Goal: Complete application form

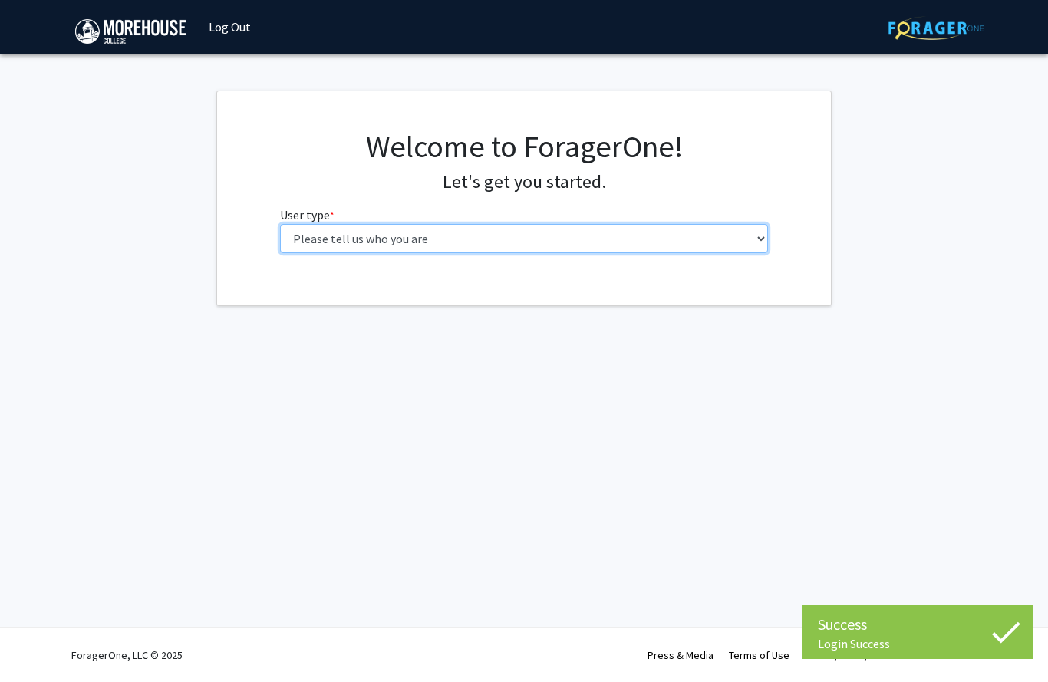
select select "1: undergrad"
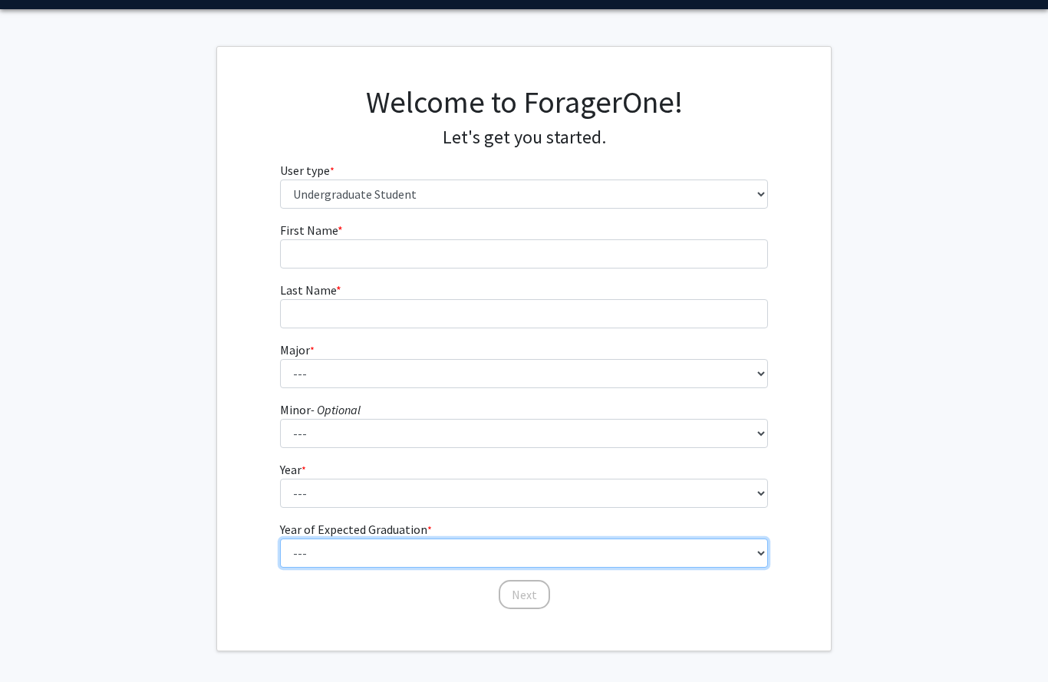
click at [458, 553] on select "--- 2025 2026 2027 2028 2029 2030 2031 2032 2033 2034" at bounding box center [524, 553] width 489 height 29
select select "2: 2026"
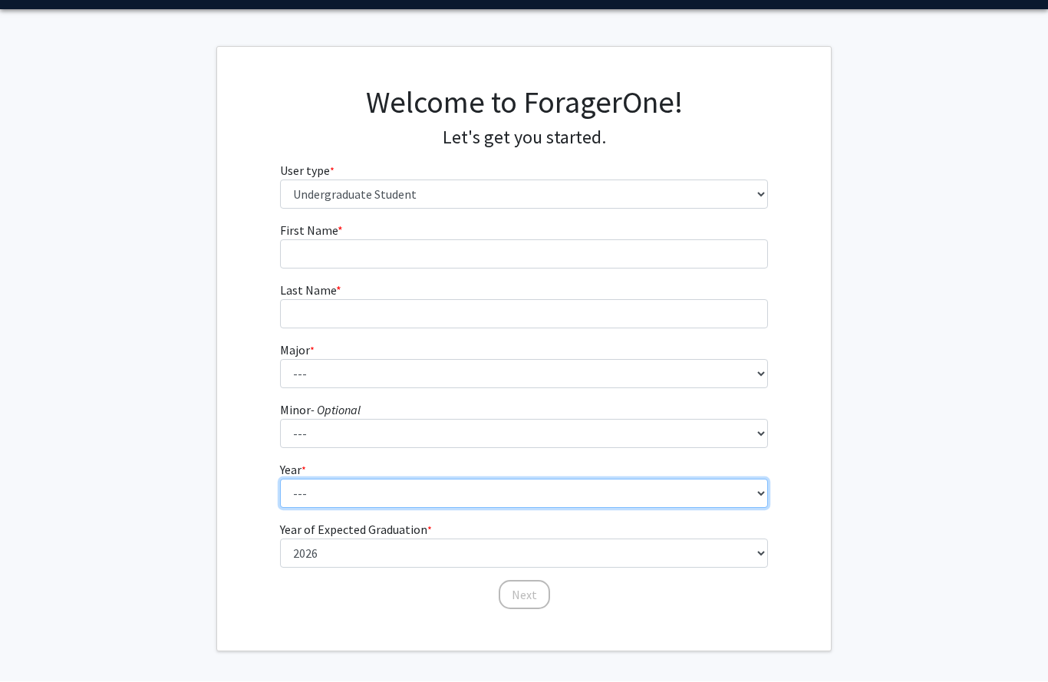
select select "4: senior"
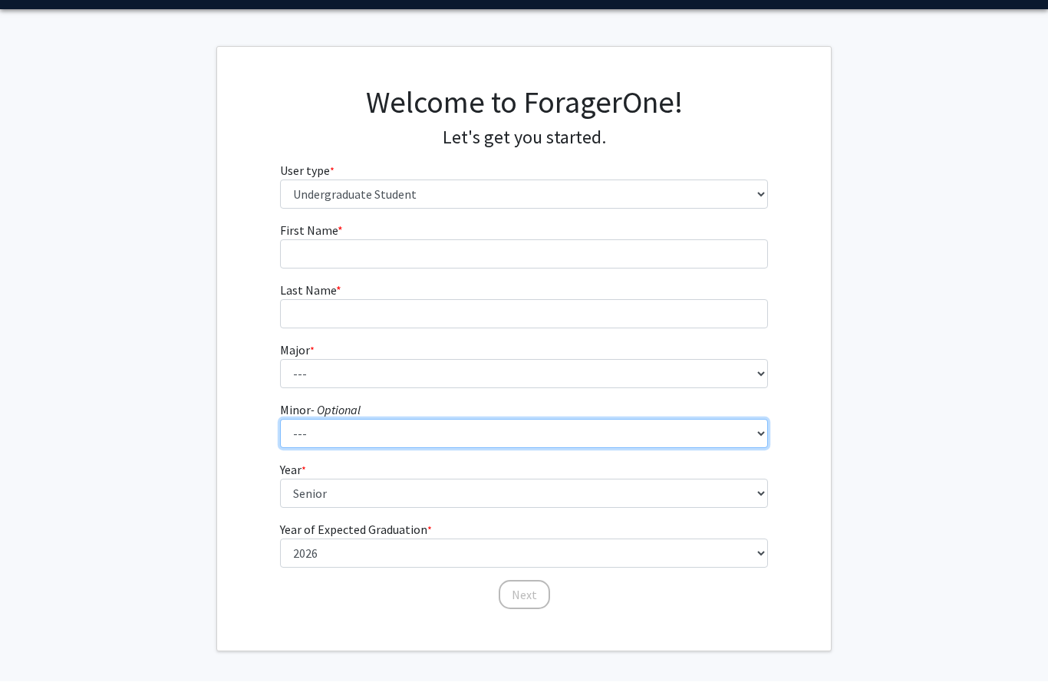
select select "28: 1662"
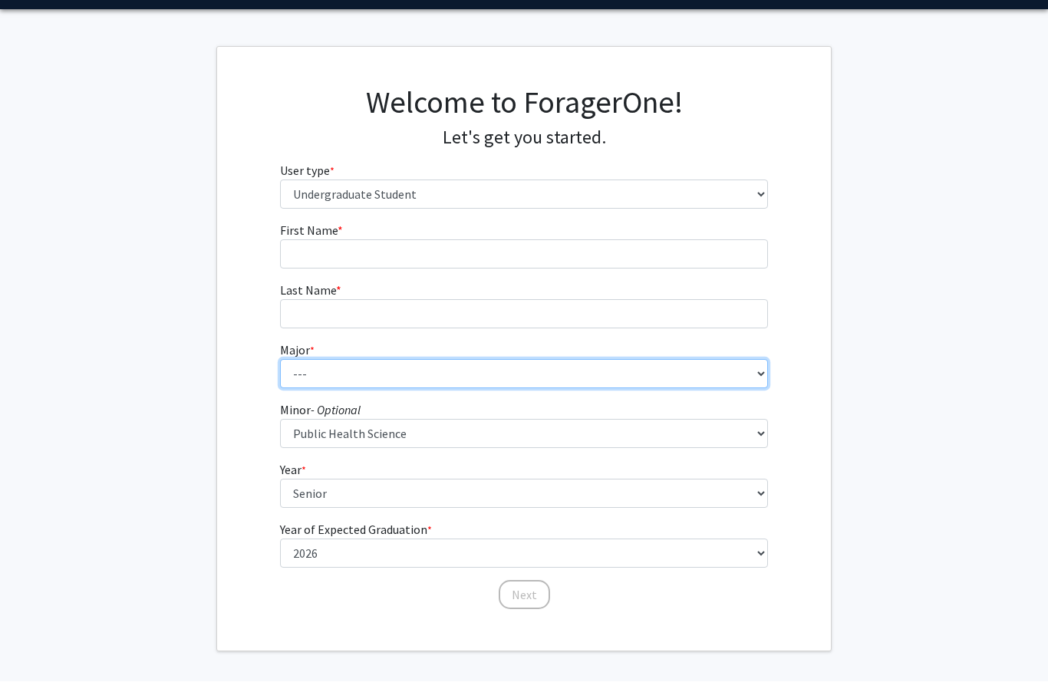
select select "5: 2095"
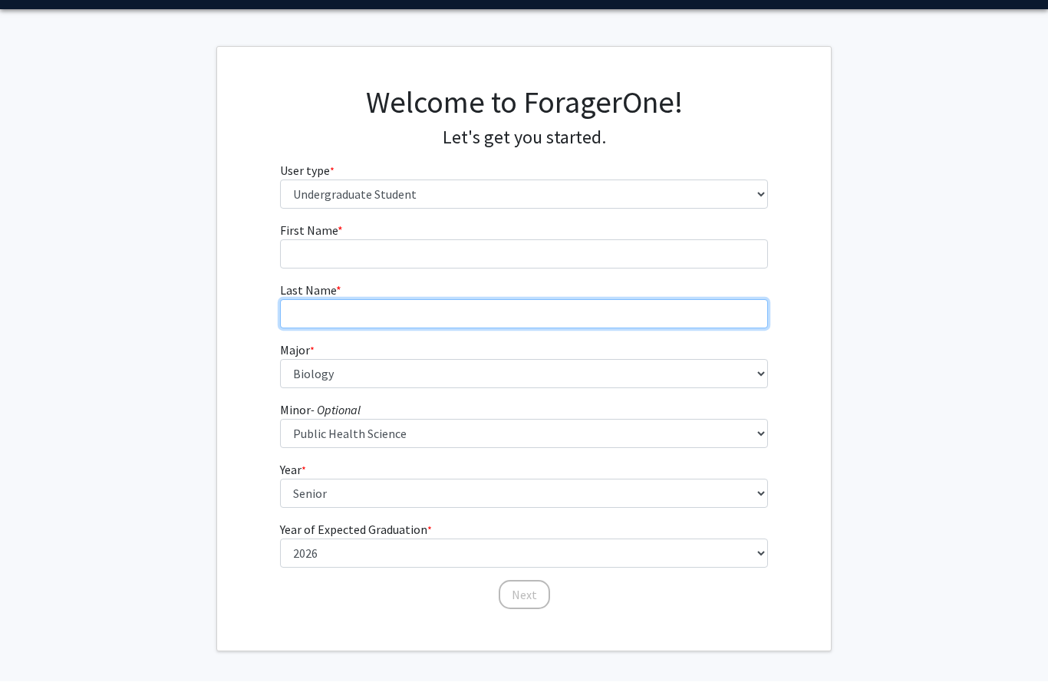
click at [469, 305] on input "Last Name * required" at bounding box center [524, 314] width 489 height 29
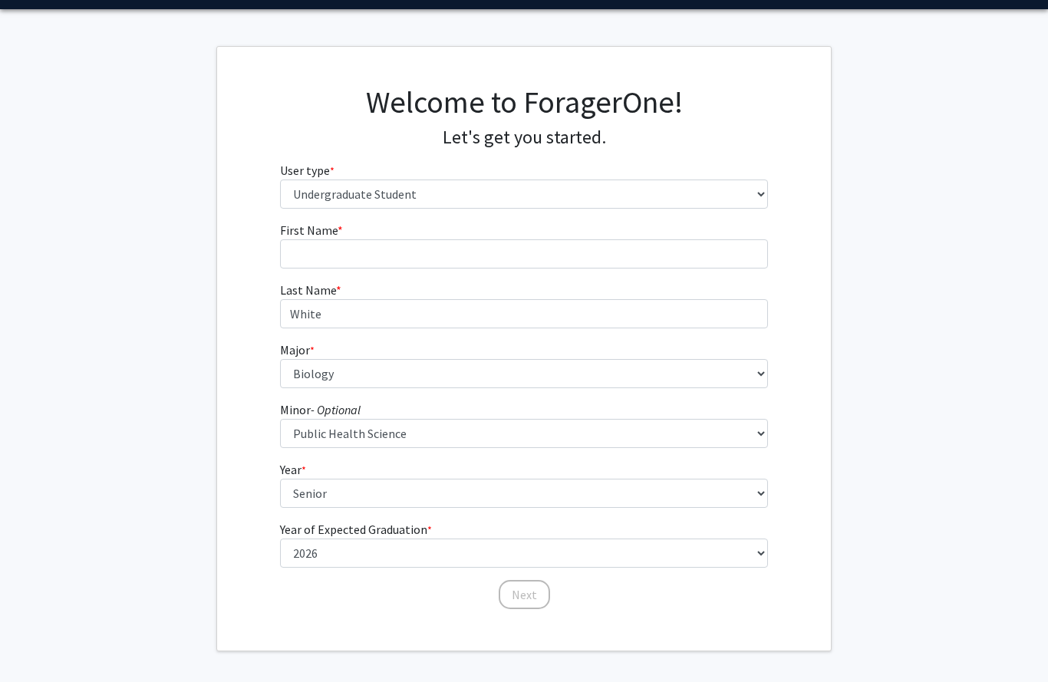
type input "White"
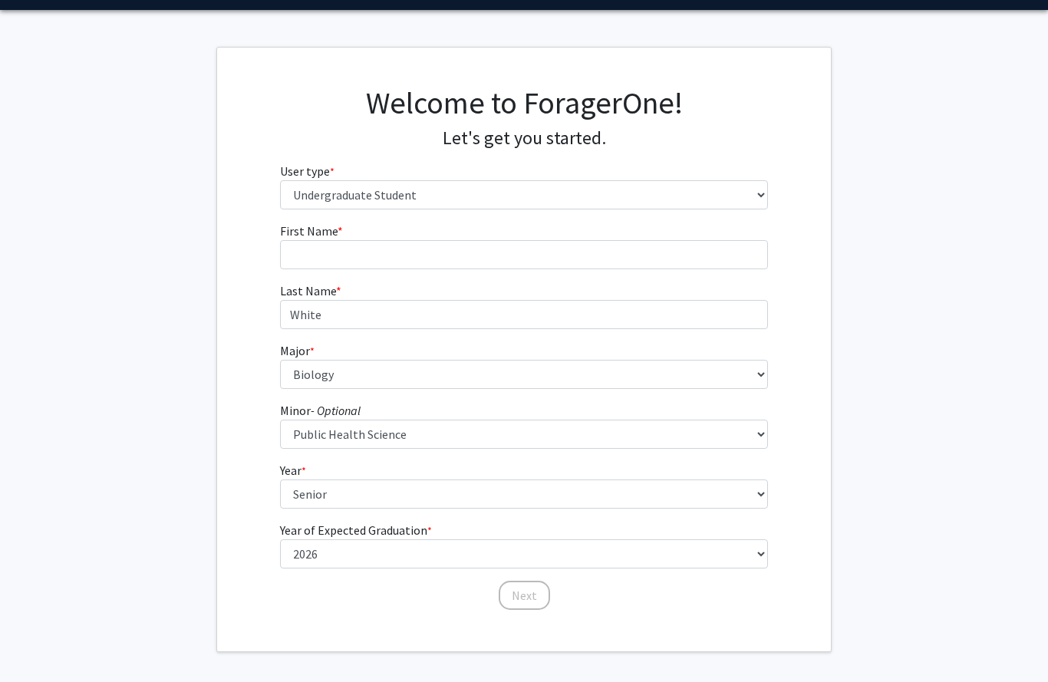
click at [670, 279] on form "First Name * required Last Name * required White Major * required --- Africana …" at bounding box center [524, 409] width 489 height 374
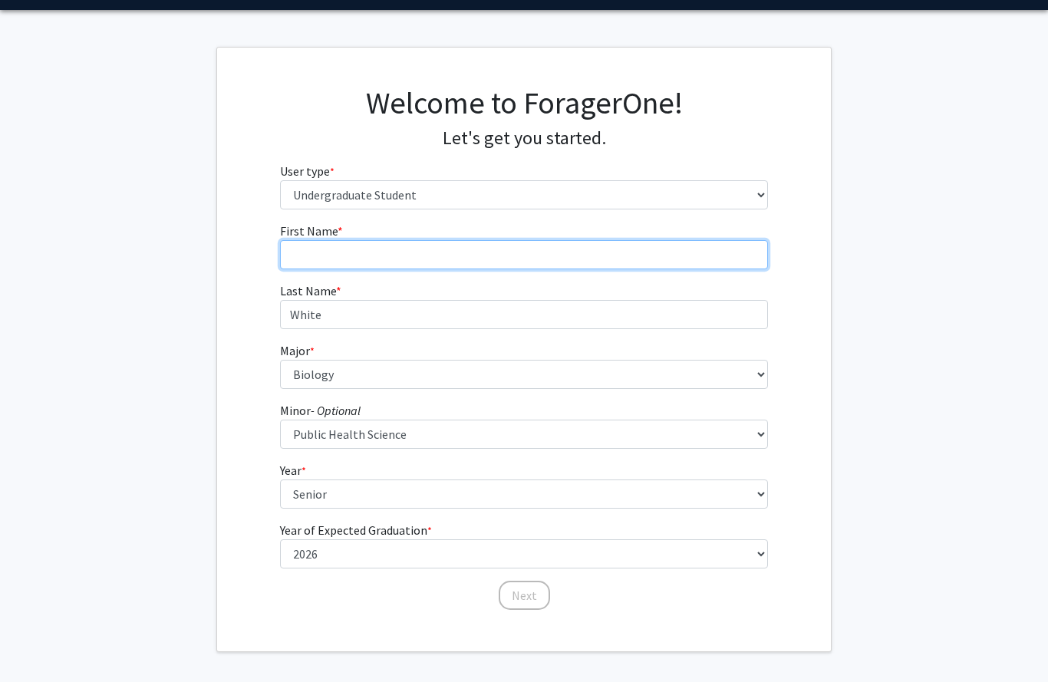
click at [696, 248] on input "First Name * required" at bounding box center [524, 254] width 489 height 29
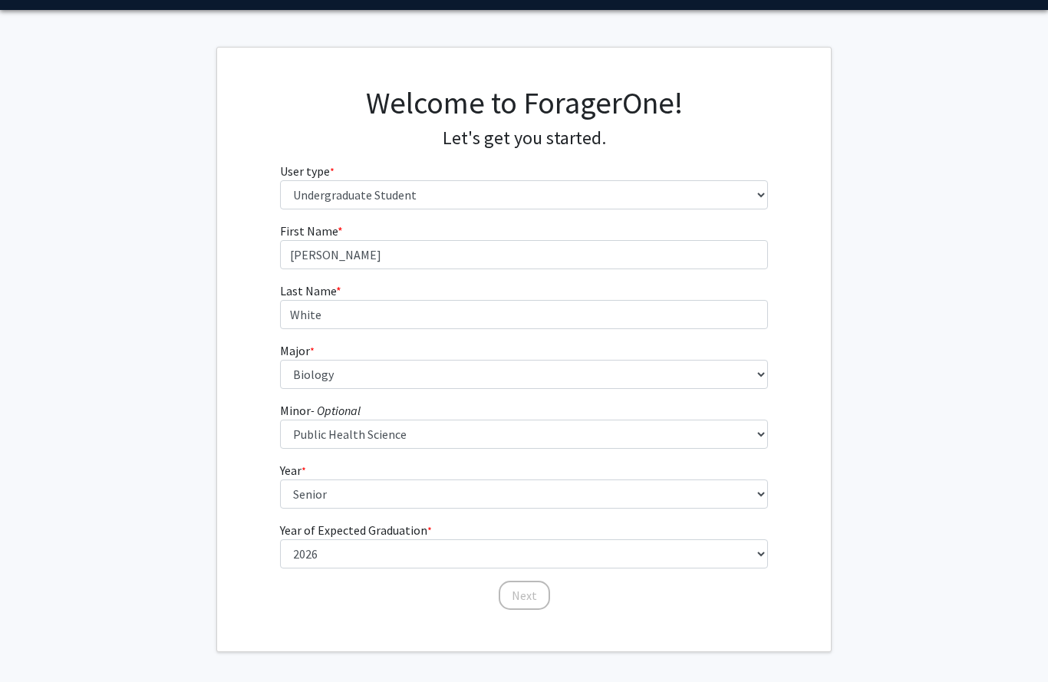
type input "[PERSON_NAME]"
click at [534, 595] on button "Next" at bounding box center [524, 595] width 51 height 29
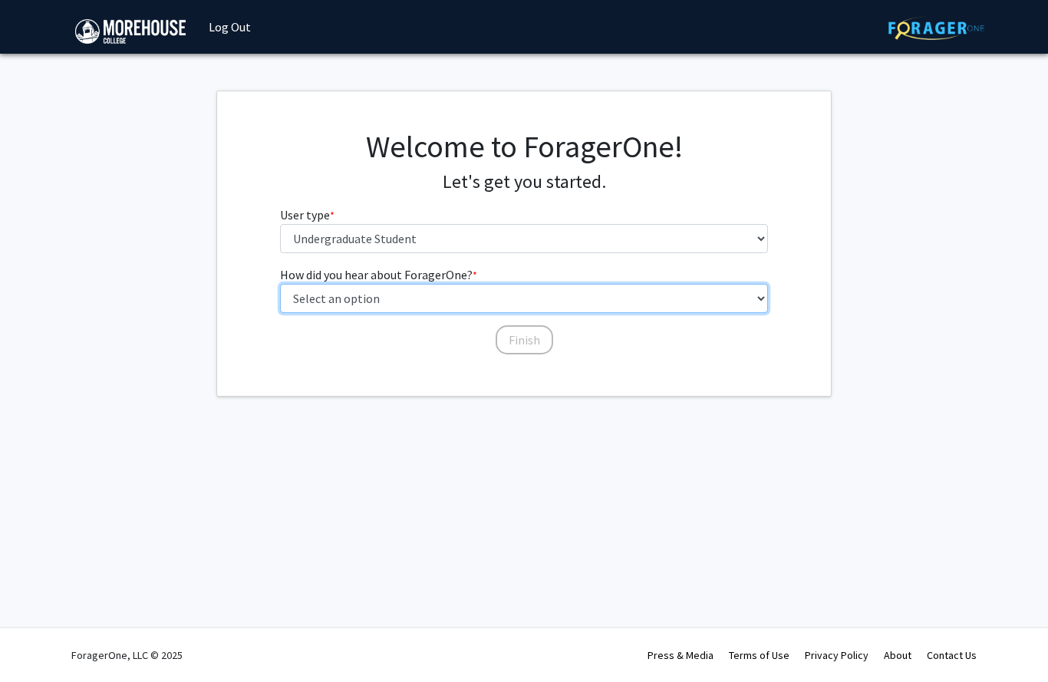
select select "3: university_website"
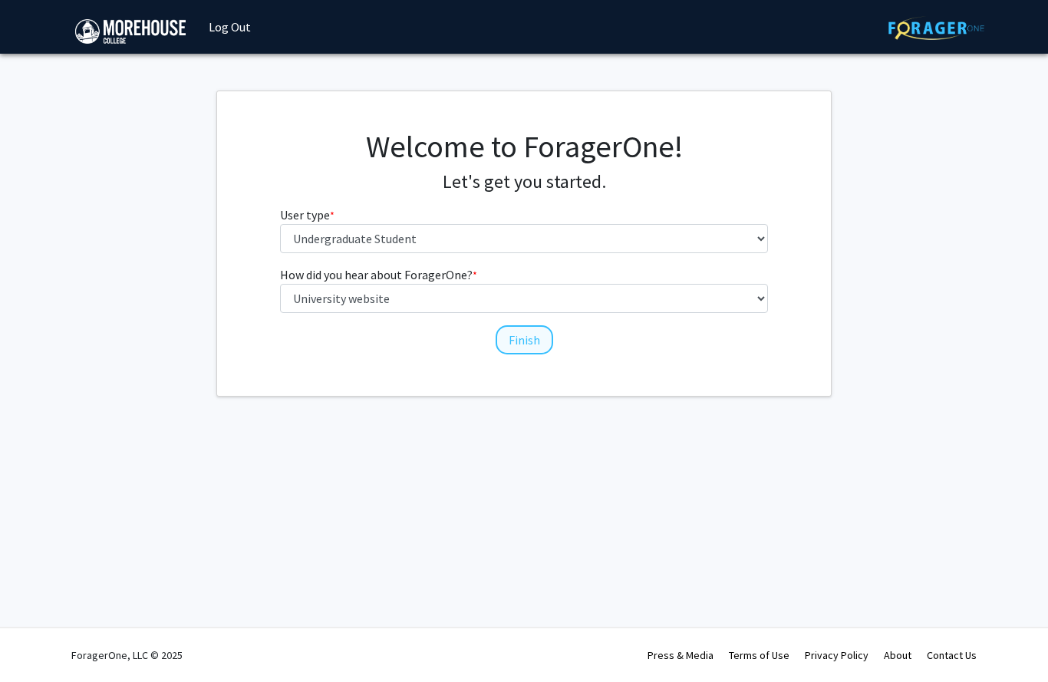
click at [530, 345] on button "Finish" at bounding box center [525, 339] width 58 height 29
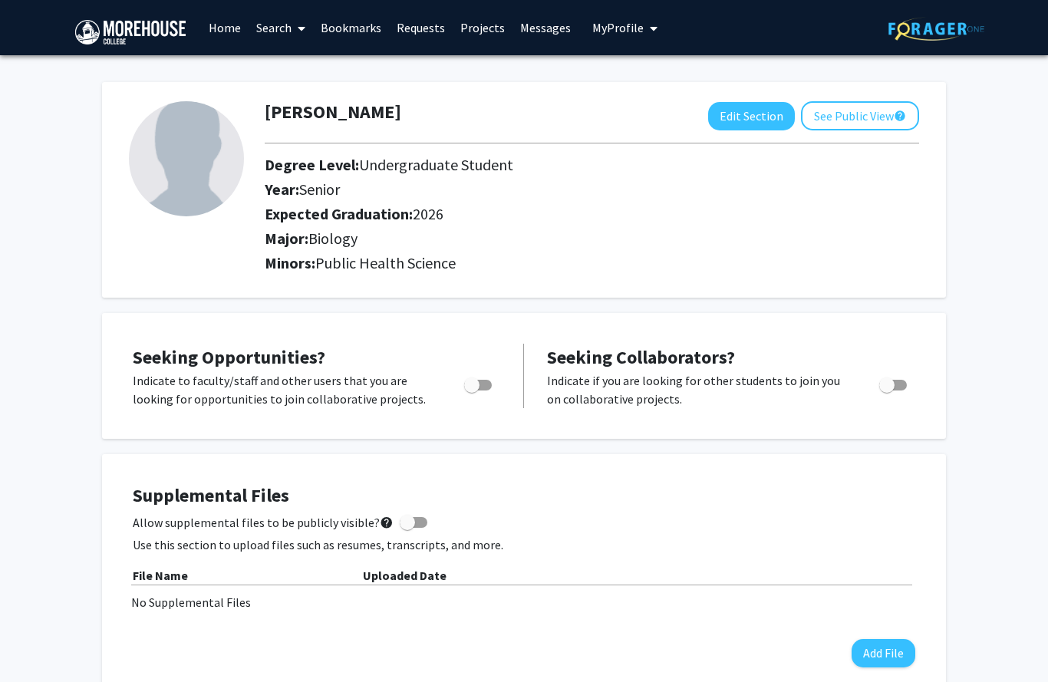
click at [295, 28] on span at bounding box center [299, 29] width 14 height 54
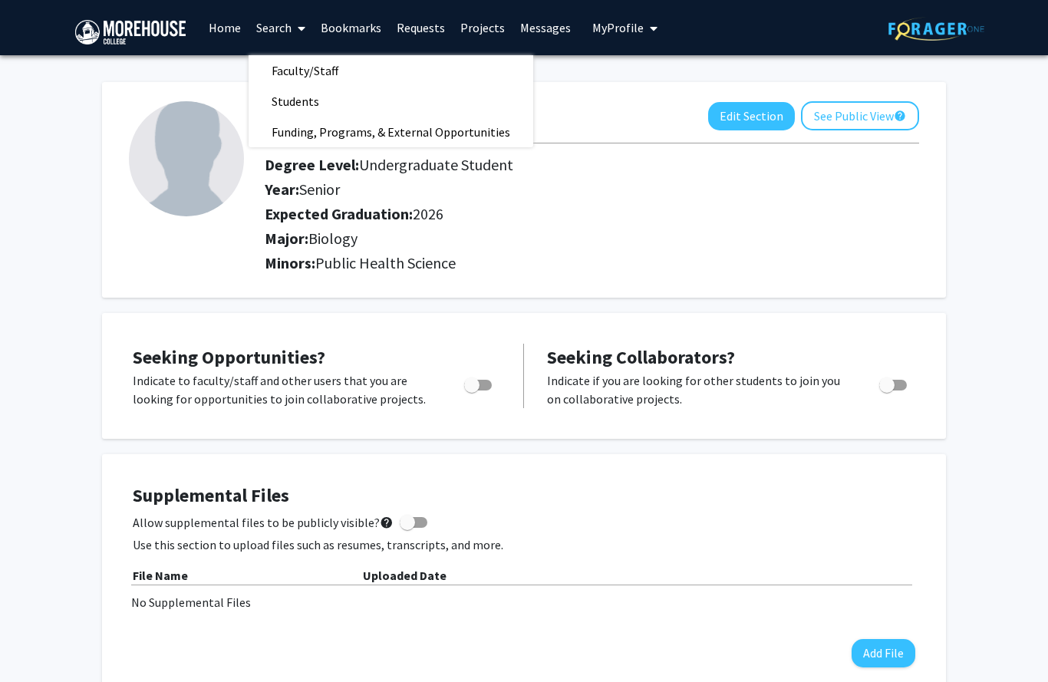
click at [237, 27] on link "Home" at bounding box center [225, 28] width 48 height 54
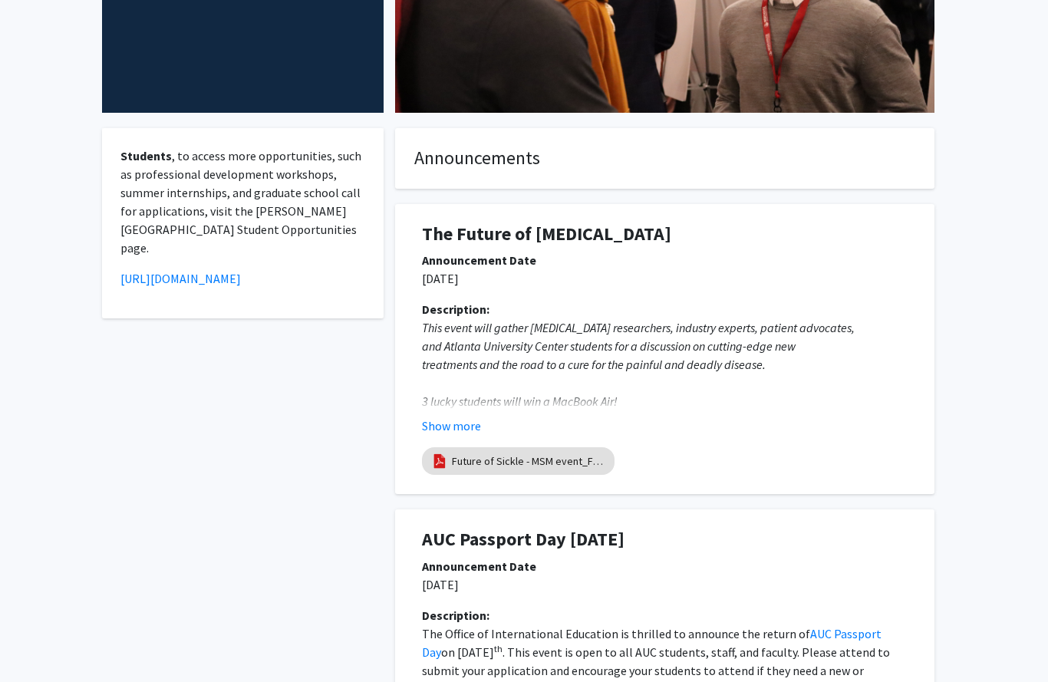
scroll to position [436, 0]
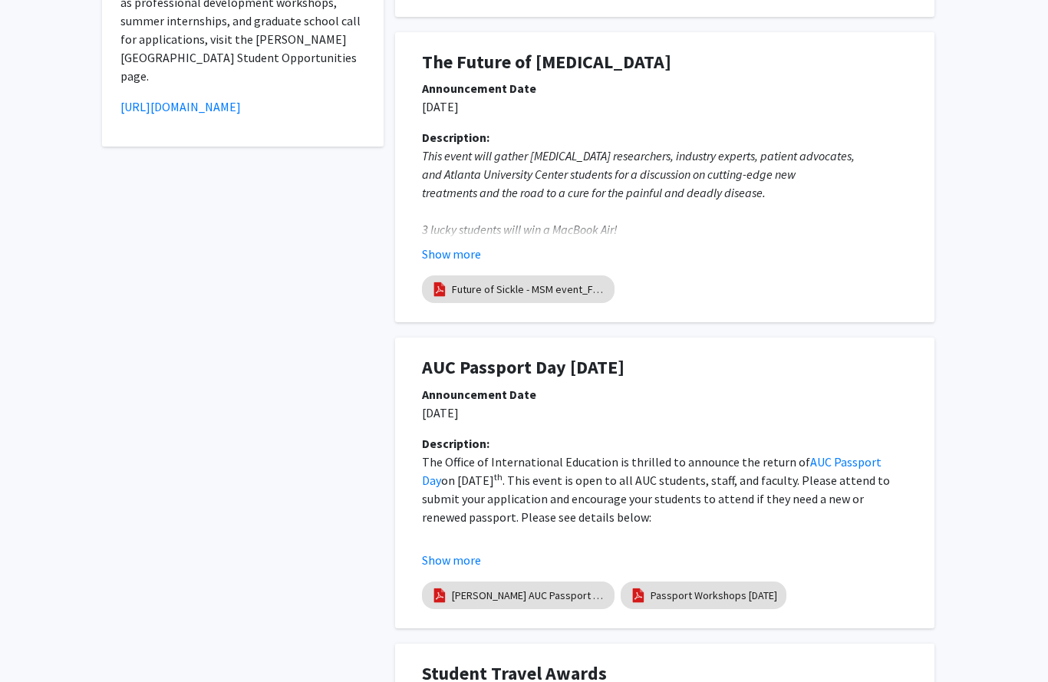
click at [454, 252] on button "Show more" at bounding box center [451, 254] width 59 height 18
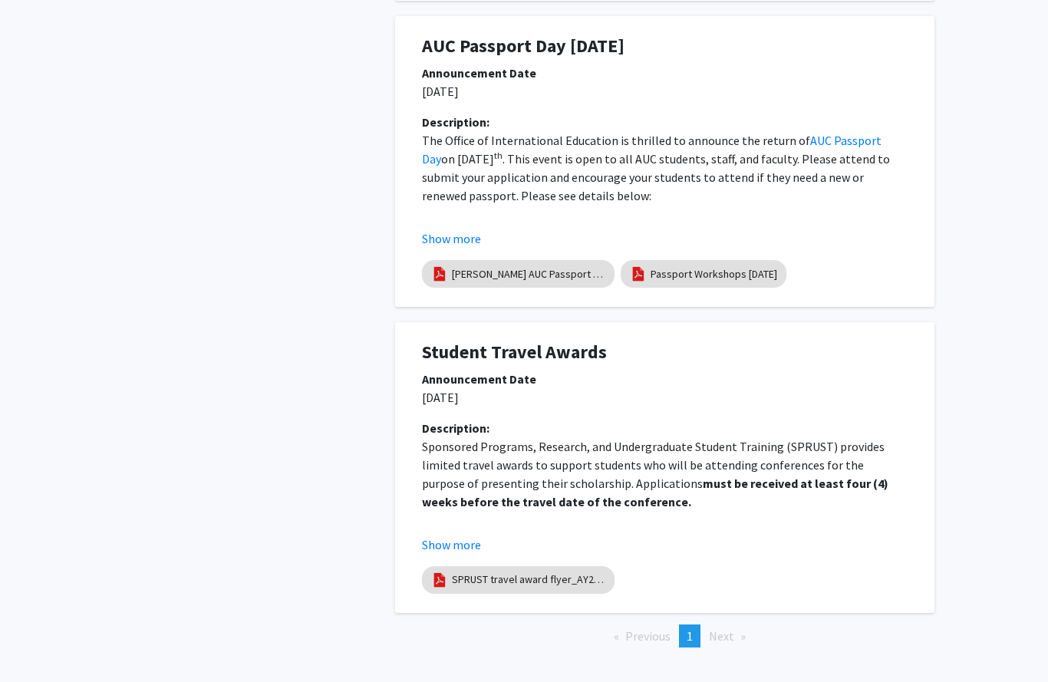
scroll to position [793, 0]
click at [700, 631] on li "You're on page 1" at bounding box center [689, 636] width 21 height 23
click at [691, 636] on span "1" at bounding box center [690, 636] width 6 height 15
click at [450, 530] on fg-read-more "Sponsored Programs, Research, and Undergraduate Student Training (SPRUST) provi…" at bounding box center [665, 496] width 486 height 117
click at [450, 536] on button "Show more" at bounding box center [451, 545] width 59 height 18
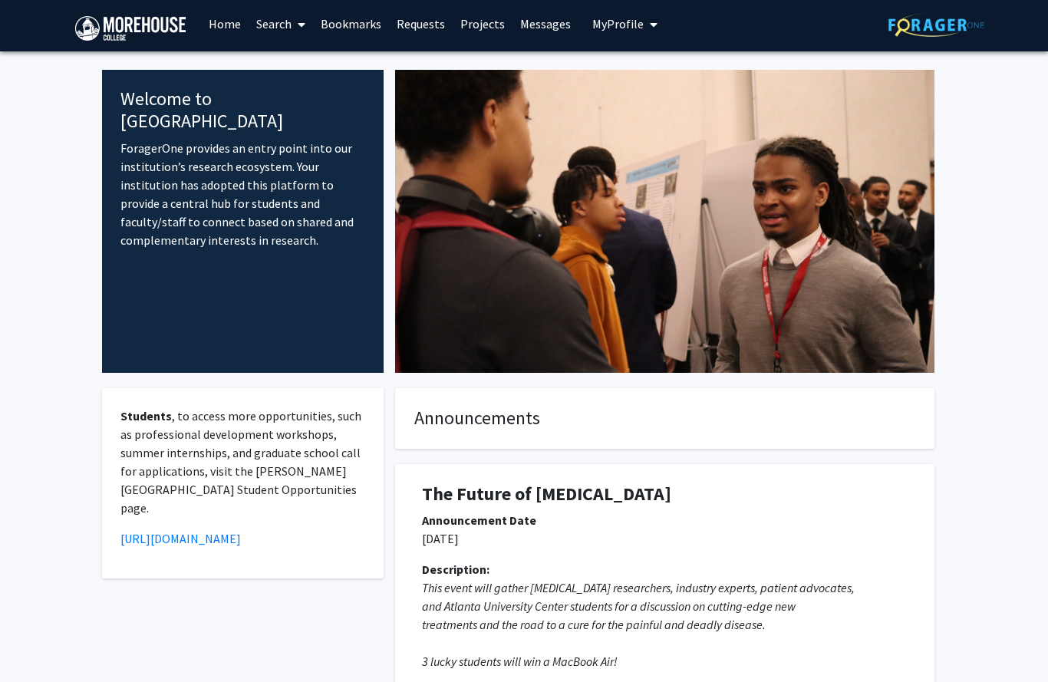
scroll to position [0, 0]
